Goal: Task Accomplishment & Management: Use online tool/utility

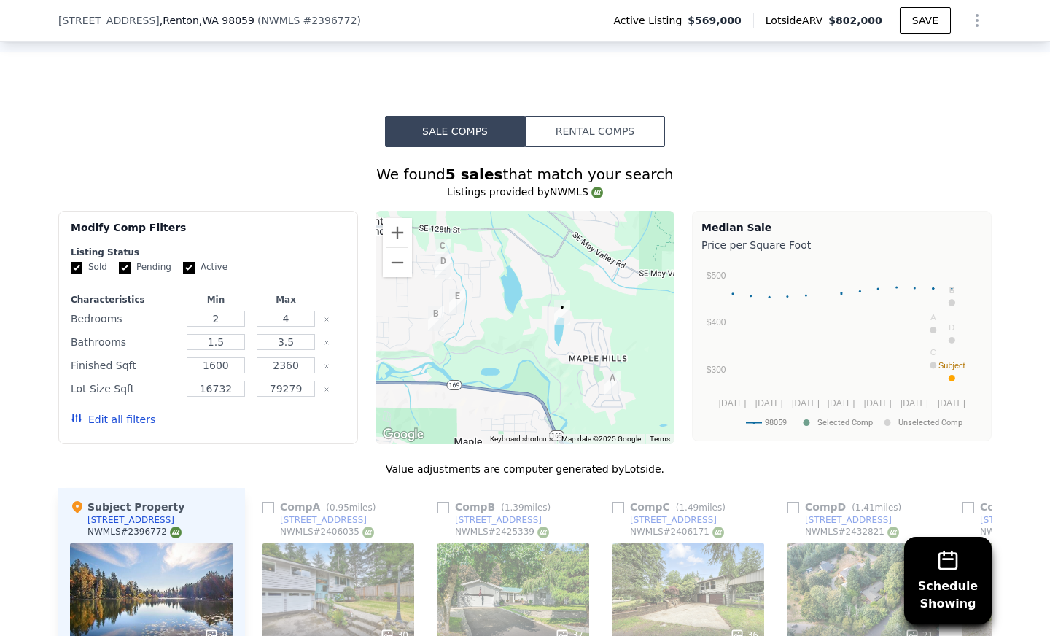
scroll to position [1347, 0]
click at [101, 398] on div "Edit all filters" at bounding box center [113, 418] width 85 height 41
click at [116, 411] on button "Edit all filters" at bounding box center [113, 418] width 85 height 15
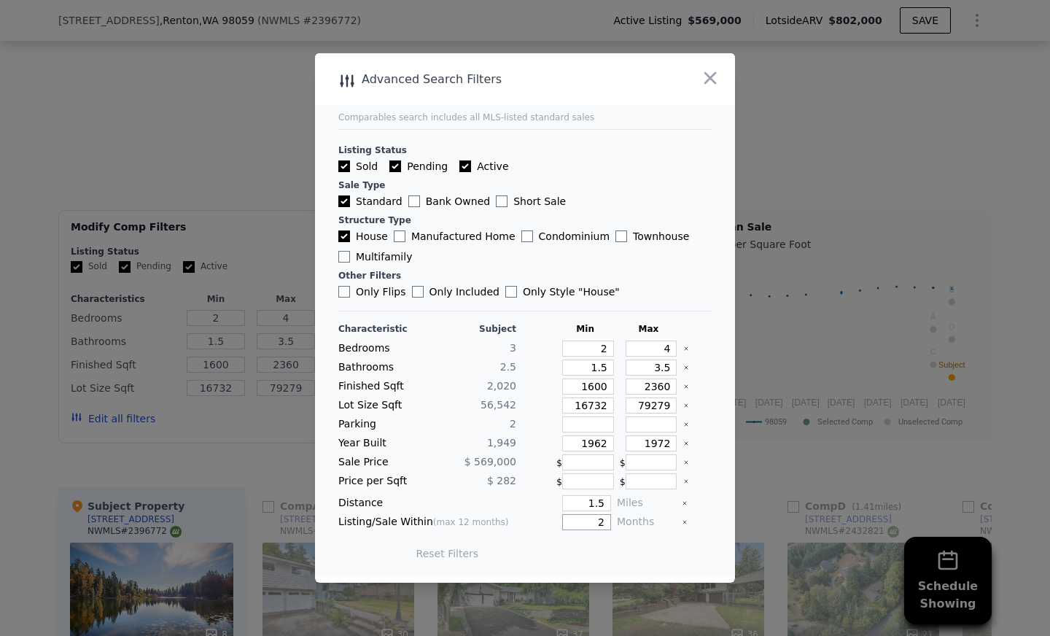
click at [597, 520] on input "2" at bounding box center [586, 522] width 49 height 16
type input "12"
click at [597, 503] on input "1.5" at bounding box center [586, 503] width 49 height 16
type input "1"
type input "5"
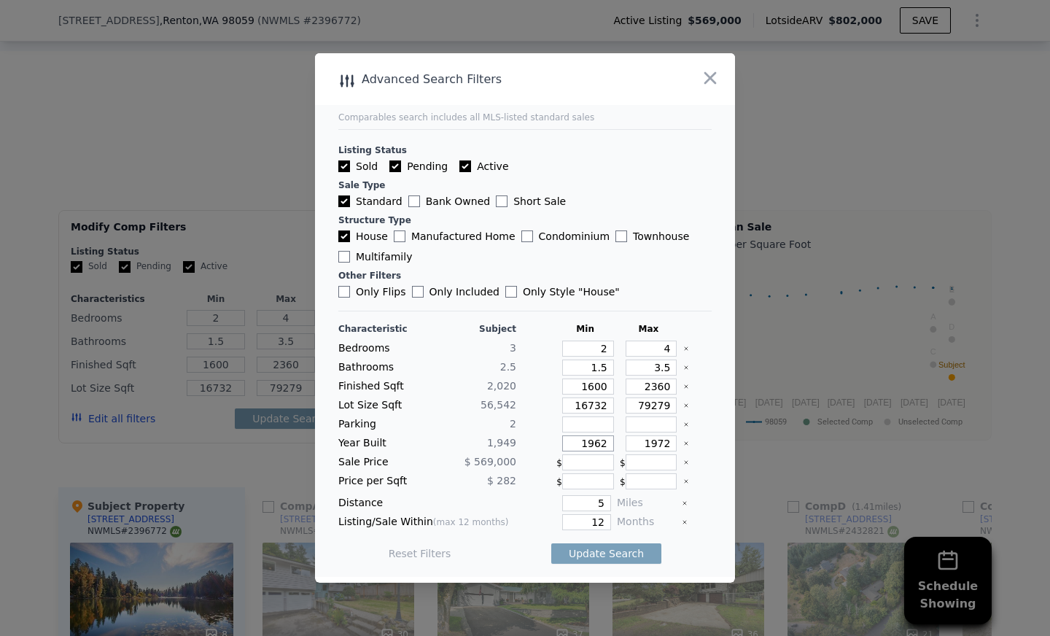
click at [598, 446] on input "1962" at bounding box center [588, 443] width 52 height 16
type input "1900"
click at [660, 444] on input "1972" at bounding box center [651, 443] width 52 height 16
type input "1"
type input "2000"
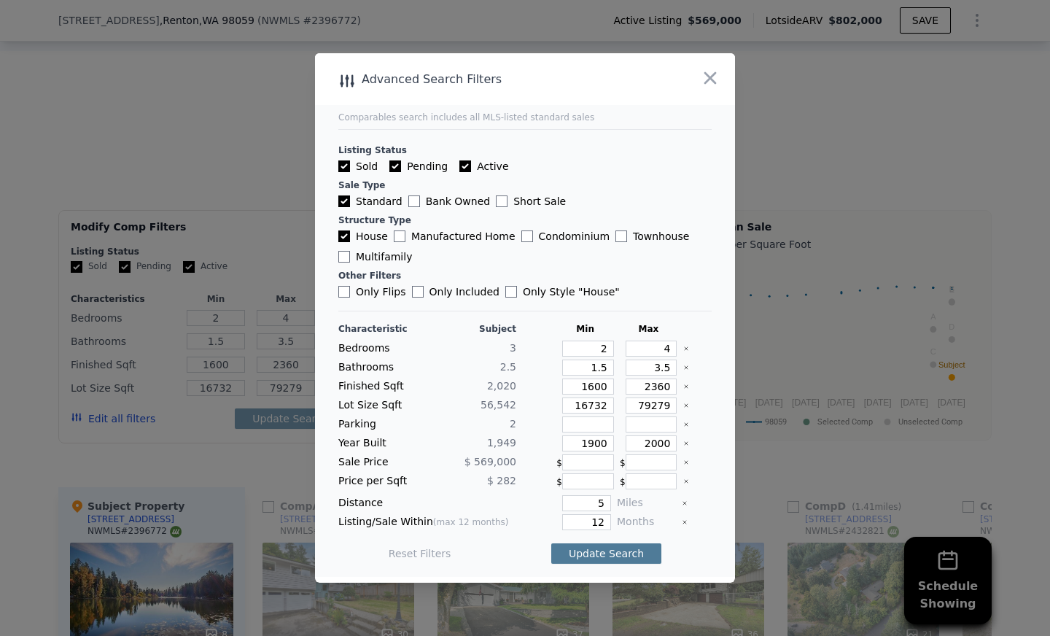
click at [582, 548] on button "Update Search" at bounding box center [606, 553] width 110 height 20
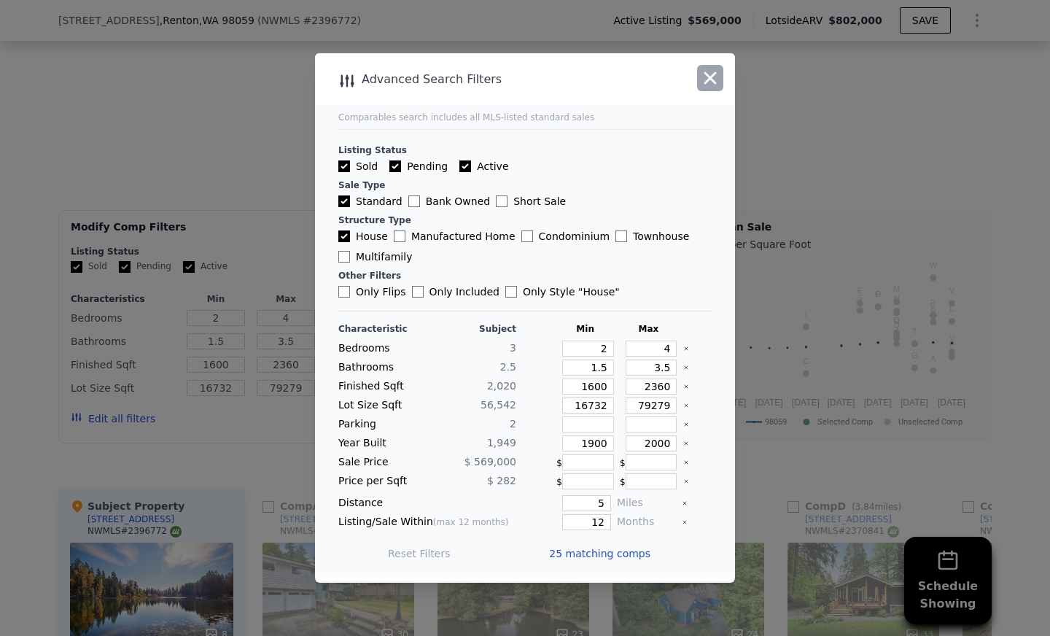
click at [708, 66] on button "button" at bounding box center [710, 78] width 26 height 26
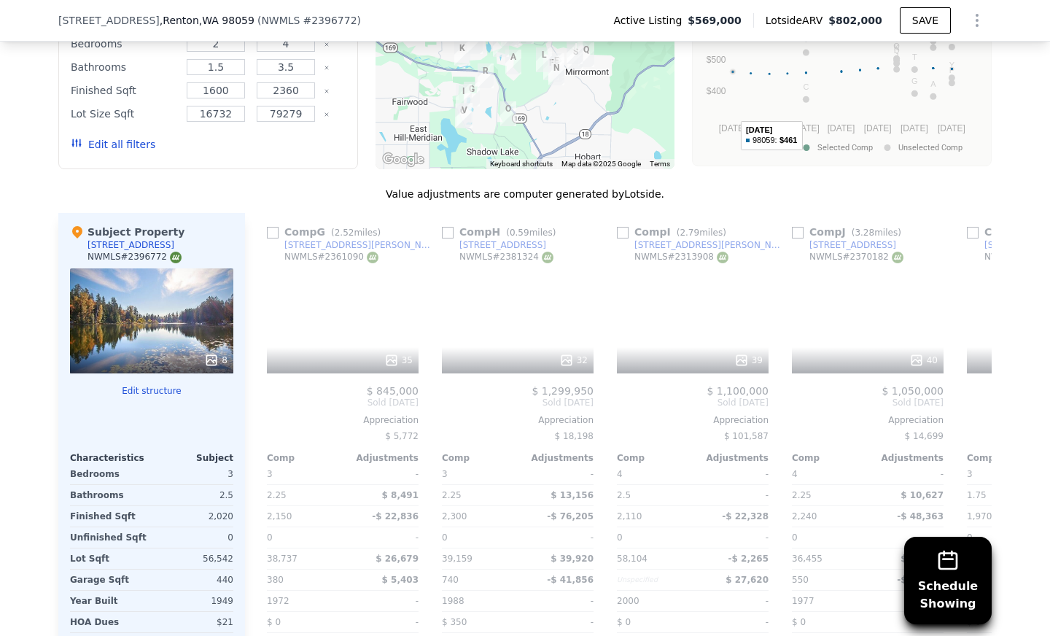
scroll to position [0, 1050]
